Goal: Transaction & Acquisition: Purchase product/service

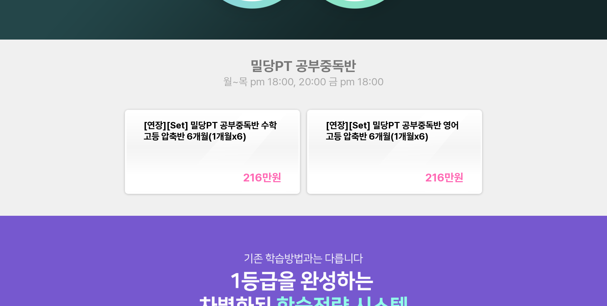
scroll to position [827, 0]
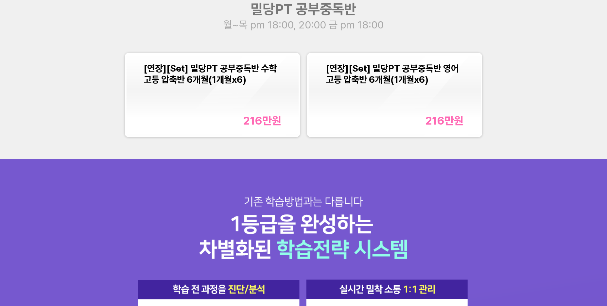
click at [217, 79] on span "[연장][Set] 밀당PT 공부중독반 수학 고등 압축반 6개월(1개월x6)" at bounding box center [210, 74] width 133 height 22
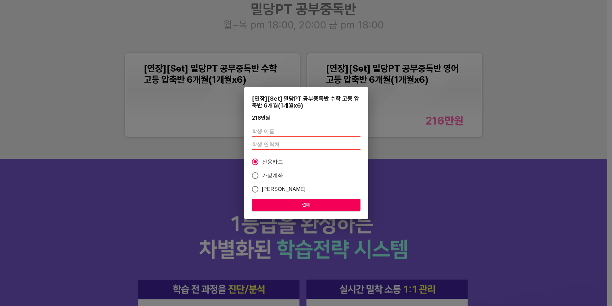
click at [291, 129] on input "text" at bounding box center [306, 131] width 109 height 10
type input "[PERSON_NAME]"
click at [279, 145] on input "number" at bounding box center [306, 144] width 109 height 10
type input "01028856686"
click at [323, 204] on span "결제" at bounding box center [306, 205] width 98 height 8
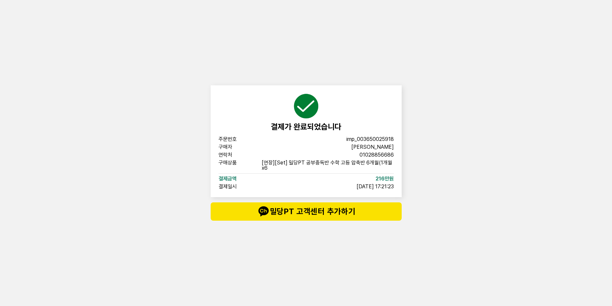
click at [524, 92] on div "결제가 완료되었습니다 주문번호 imp_[PHONE_NUMBER] 구매자 [PERSON_NAME] 연락처 01028856686 구매상품 [연장]…" at bounding box center [306, 153] width 612 height 306
